Goal: Information Seeking & Learning: Learn about a topic

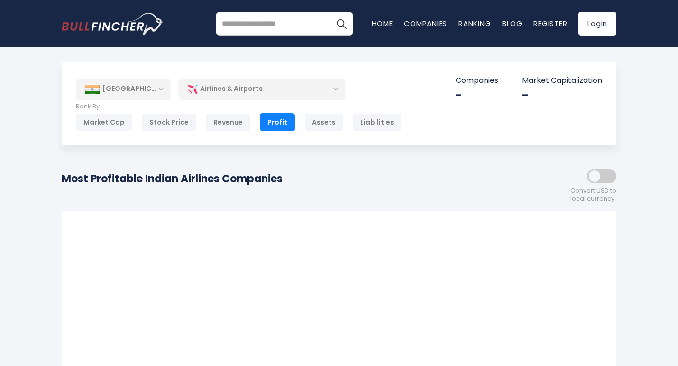
click at [240, 91] on div "Airlines & Airports" at bounding box center [262, 89] width 166 height 22
click at [227, 85] on div "Airlines & Airports" at bounding box center [262, 89] width 166 height 22
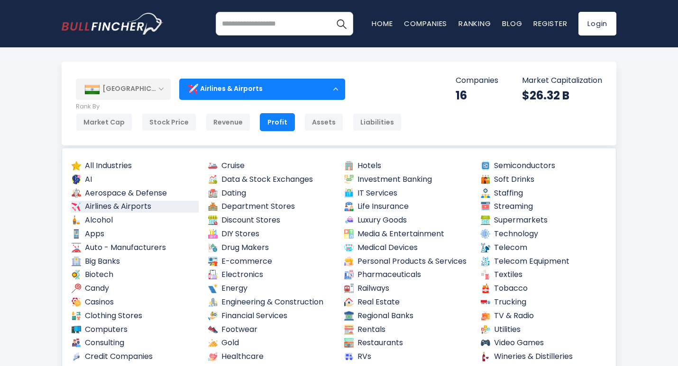
click at [154, 207] on link "Airlines & Airports" at bounding box center [135, 207] width 128 height 12
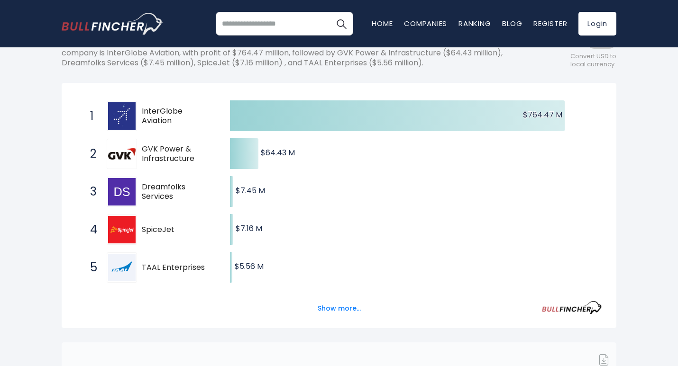
scroll to position [142, 0]
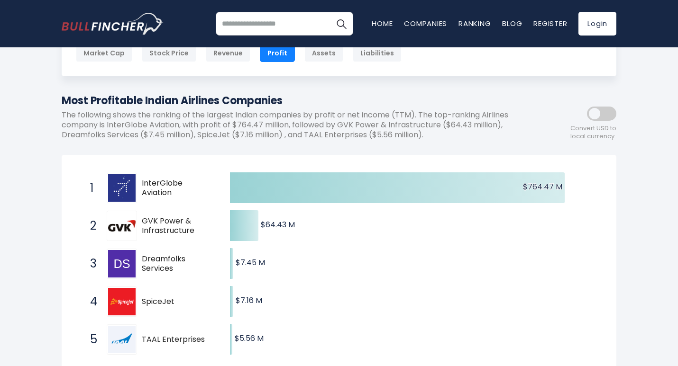
scroll to position [47, 0]
